Goal: Task Accomplishment & Management: Manage account settings

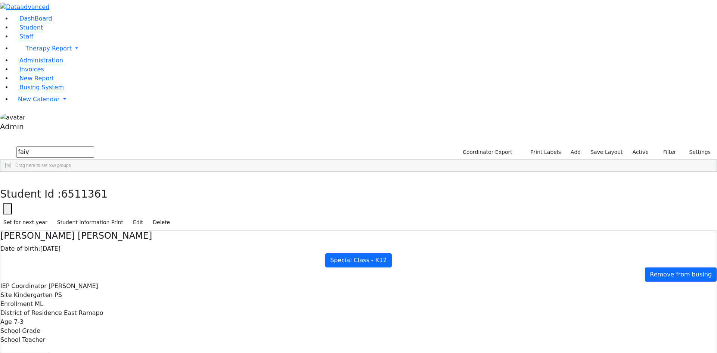
click at [301, 172] on div "Student Id : 6511361 Student Id 6511361 Cancel Save Set for next year Student I…" at bounding box center [358, 201] width 717 height 58
click at [29, 91] on span "Busing System" at bounding box center [41, 87] width 44 height 7
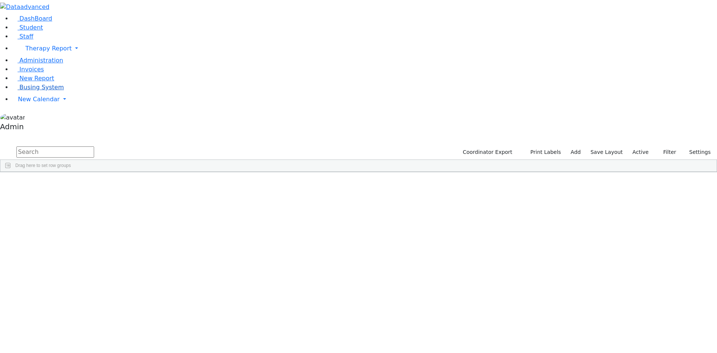
click at [42, 91] on span "Busing System" at bounding box center [41, 87] width 44 height 7
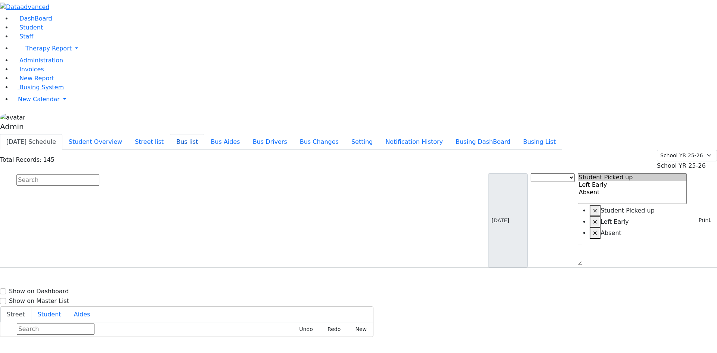
click at [204, 134] on button "Bus list" at bounding box center [187, 142] width 34 height 16
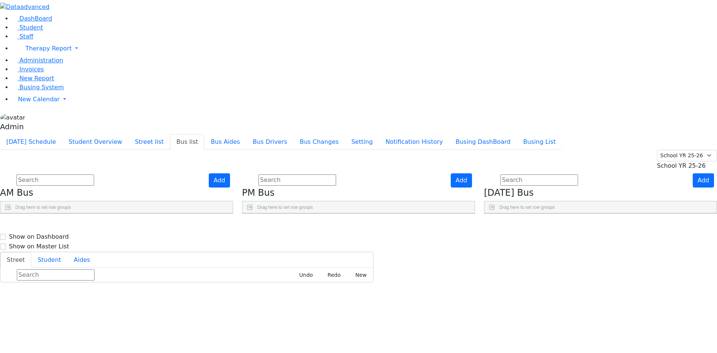
drag, startPoint x: 180, startPoint y: 91, endPoint x: 196, endPoint y: 92, distance: 16.1
click at [109, 213] on div at bounding box center [107, 219] width 3 height 12
click at [213, 353] on icon "Press SPACE to select this row." at bounding box center [211, 359] width 4 height 4
checkbox input "true"
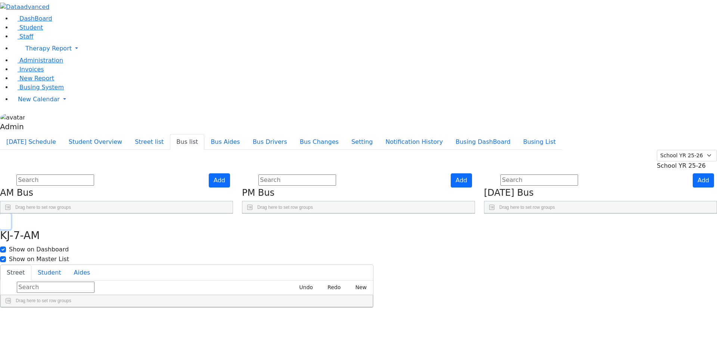
click at [7, 220] on icon "button" at bounding box center [5, 222] width 4 height 4
click at [194, 353] on use "Press SPACE to deselect this row." at bounding box center [194, 357] width 0 height 0
click at [7, 220] on icon "button" at bounding box center [5, 222] width 4 height 4
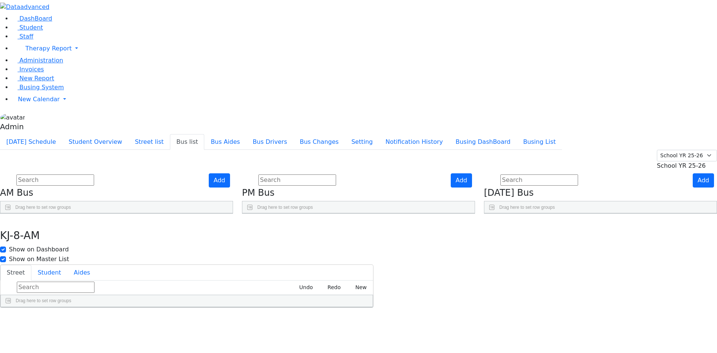
click at [194, 339] on use "Press SPACE to select this row." at bounding box center [194, 339] width 0 height 0
click at [198, 320] on icon "Press SPACE to select this row." at bounding box center [196, 322] width 4 height 4
click at [198, 301] on icon "Press SPACE to select this row." at bounding box center [196, 303] width 4 height 4
click at [194, 283] on use "Press SPACE to select this row." at bounding box center [194, 283] width 0 height 0
click at [37, 31] on link "Student" at bounding box center [27, 27] width 31 height 7
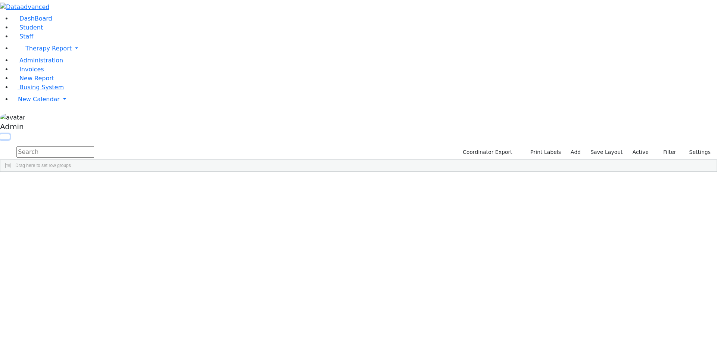
click at [10, 134] on button "button" at bounding box center [5, 136] width 10 height 5
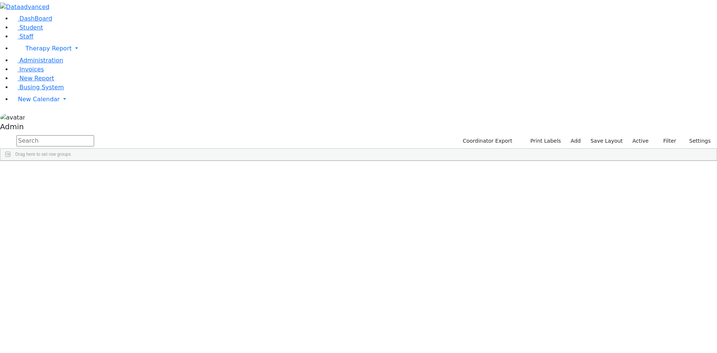
click at [0, 0] on button "button" at bounding box center [0, 0] width 0 height 0
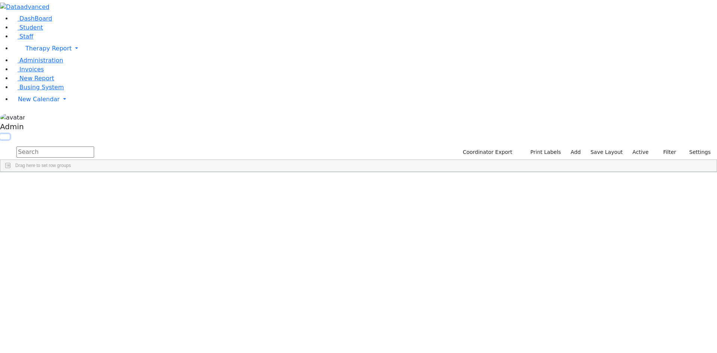
click at [10, 134] on button "button" at bounding box center [5, 136] width 10 height 5
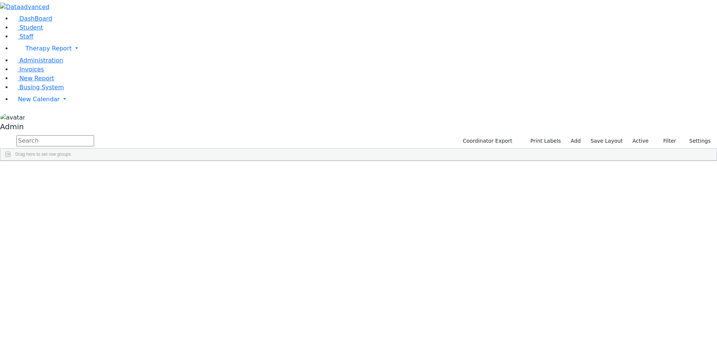
click at [0, 0] on button "button" at bounding box center [0, 0] width 0 height 0
